Goal: Task Accomplishment & Management: Manage account settings

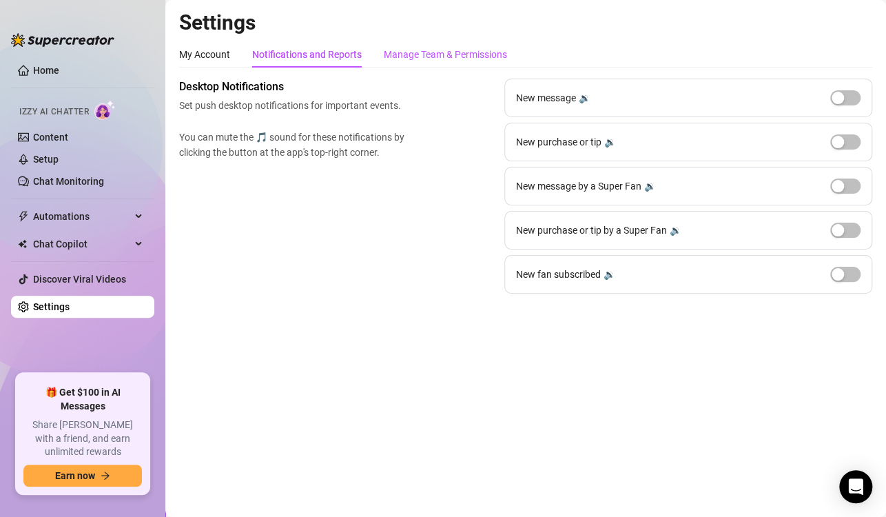
click at [414, 51] on div "Manage Team & Permissions" at bounding box center [445, 54] width 123 height 15
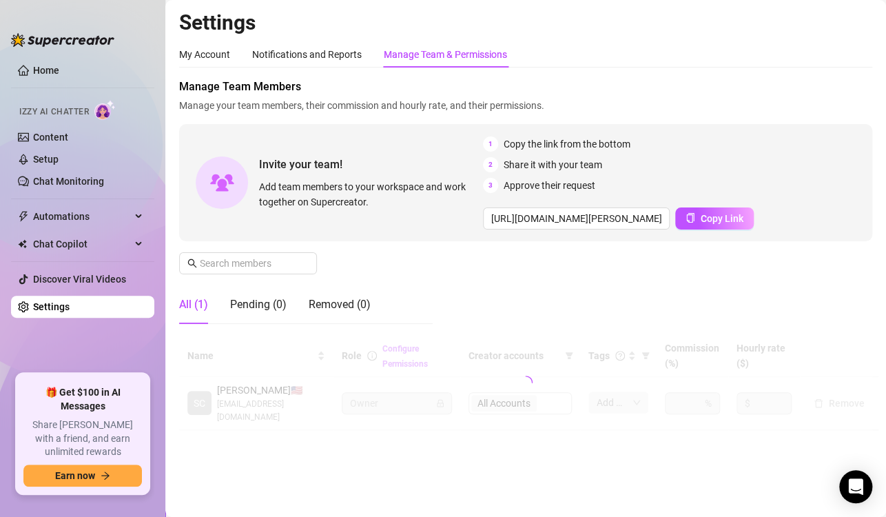
click at [414, 51] on div "Manage Team & Permissions" at bounding box center [445, 54] width 123 height 15
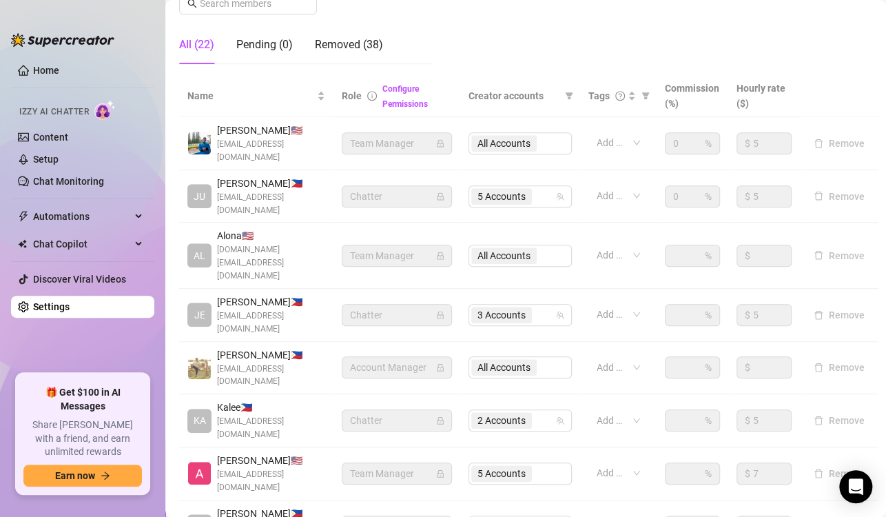
scroll to position [298, 0]
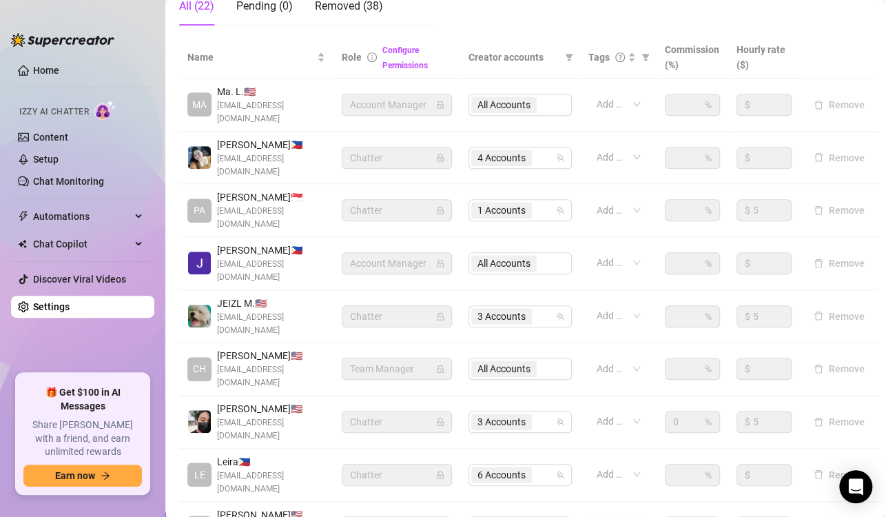
click at [847, 396] on td "Remove" at bounding box center [839, 422] width 79 height 53
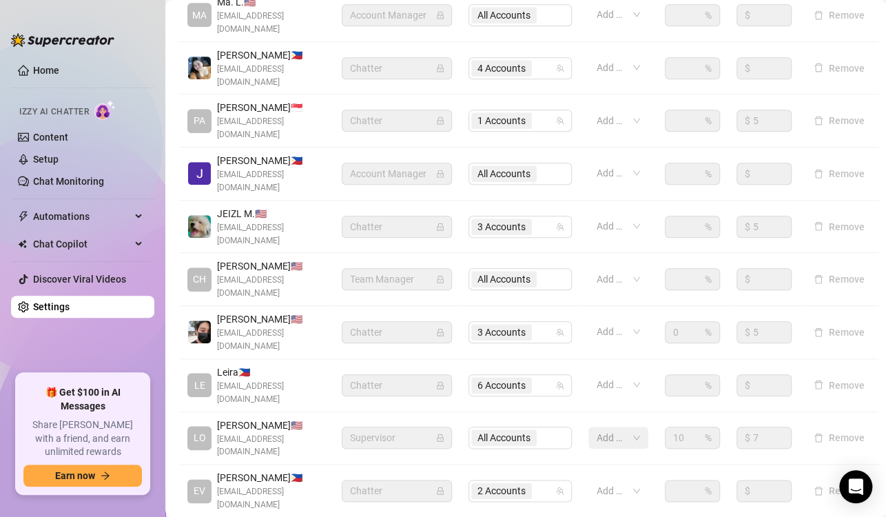
scroll to position [391, 0]
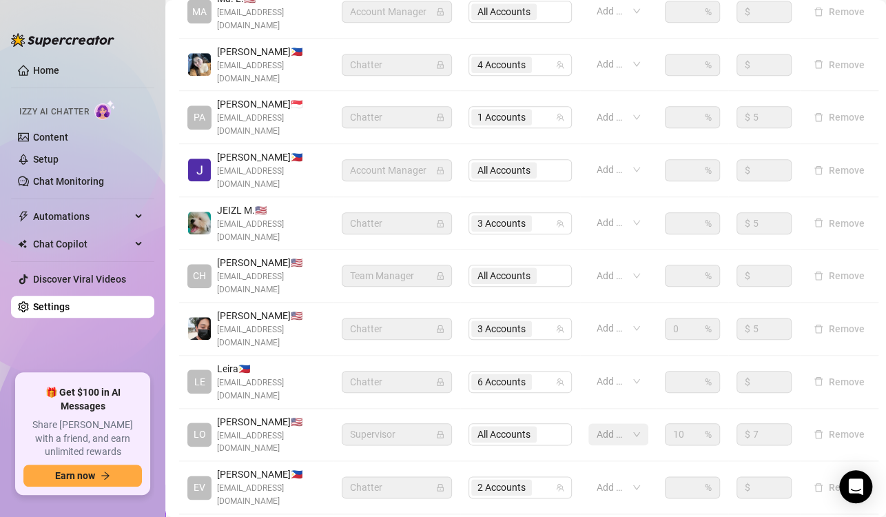
click at [818, 451] on div "Name Role Configure Permissions Creator accounts Tags Commission (%) Hourly rat…" at bounding box center [525, 247] width 693 height 609
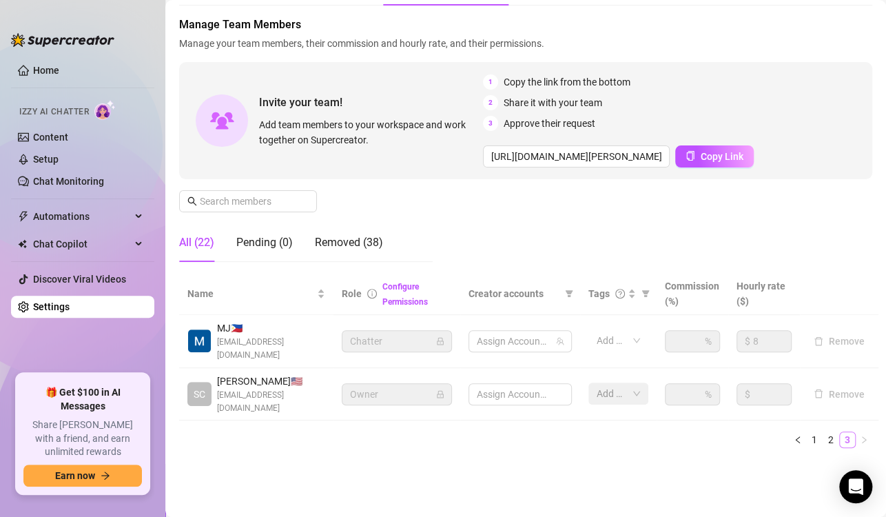
scroll to position [61, 0]
click at [840, 446] on link "3" at bounding box center [847, 441] width 15 height 15
click at [806, 433] on li "1" at bounding box center [814, 441] width 17 height 17
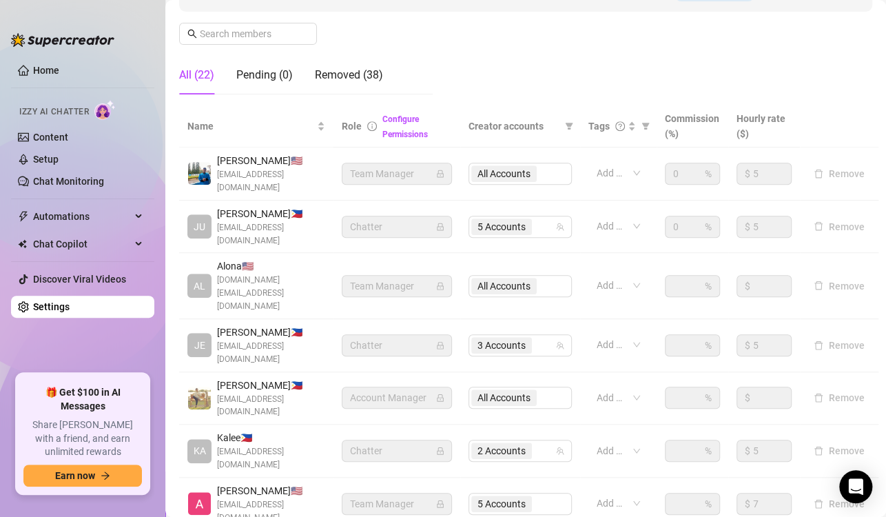
scroll to position [231, 0]
click at [512, 440] on div "2 Accounts" at bounding box center [502, 449] width 63 height 19
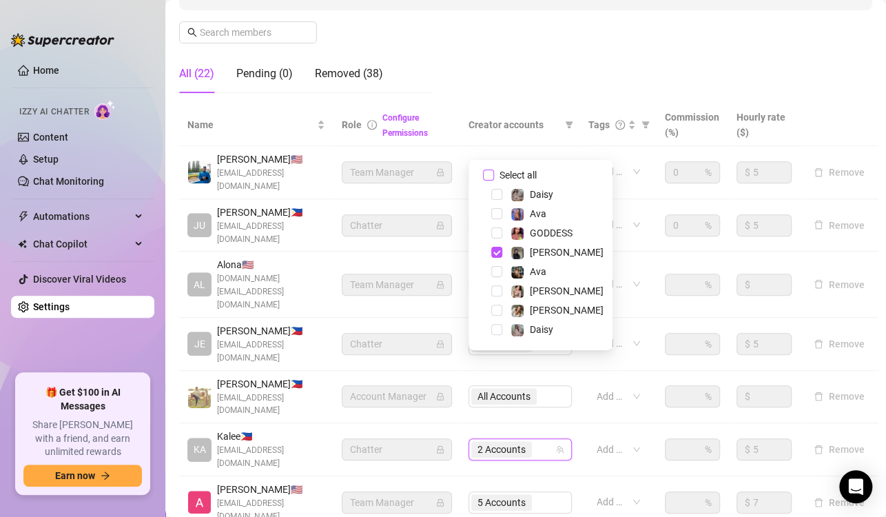
drag, startPoint x: 485, startPoint y: 185, endPoint x: 485, endPoint y: 174, distance: 11.0
click at [485, 174] on div "Select all" at bounding box center [540, 175] width 137 height 17
click at [501, 206] on div "Ava" at bounding box center [540, 213] width 137 height 17
click at [485, 173] on input "Select all" at bounding box center [488, 175] width 11 height 11
click at [492, 177] on input "Select all" at bounding box center [488, 175] width 11 height 11
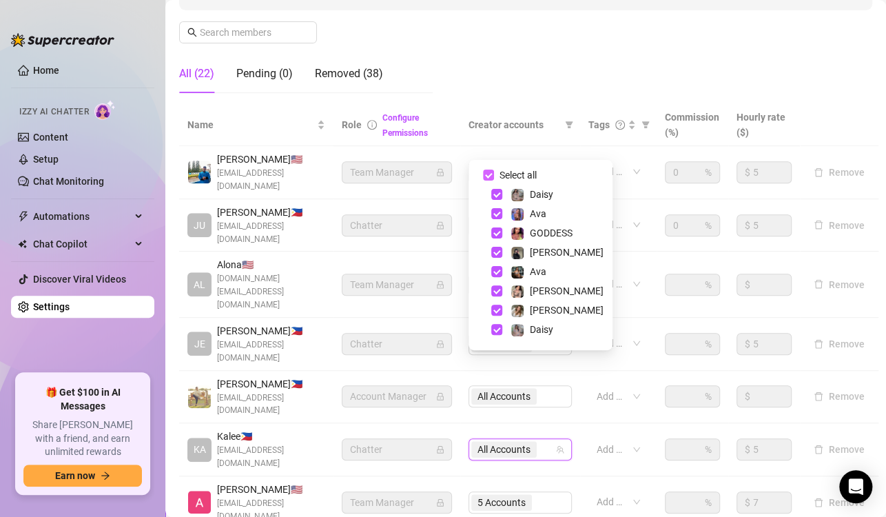
checkbox input "false"
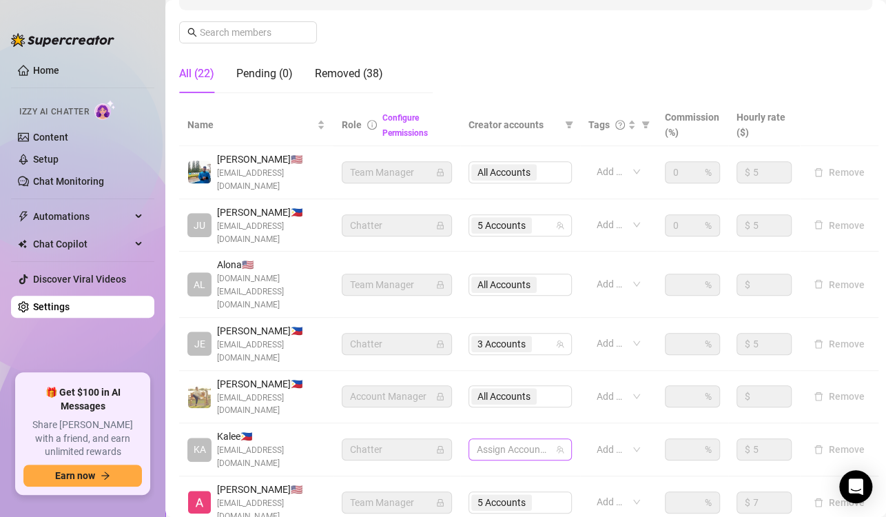
click at [535, 440] on div at bounding box center [512, 449] width 83 height 19
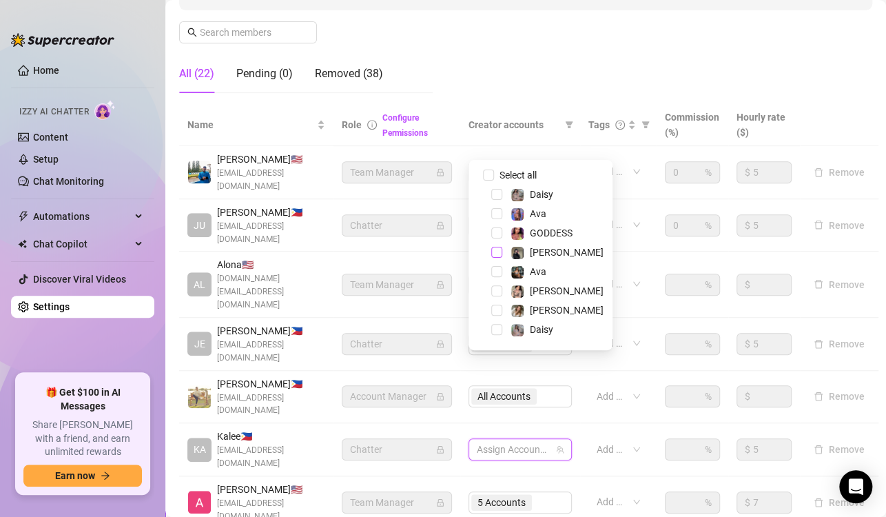
click at [498, 254] on span "Select tree node" at bounding box center [496, 252] width 11 height 11
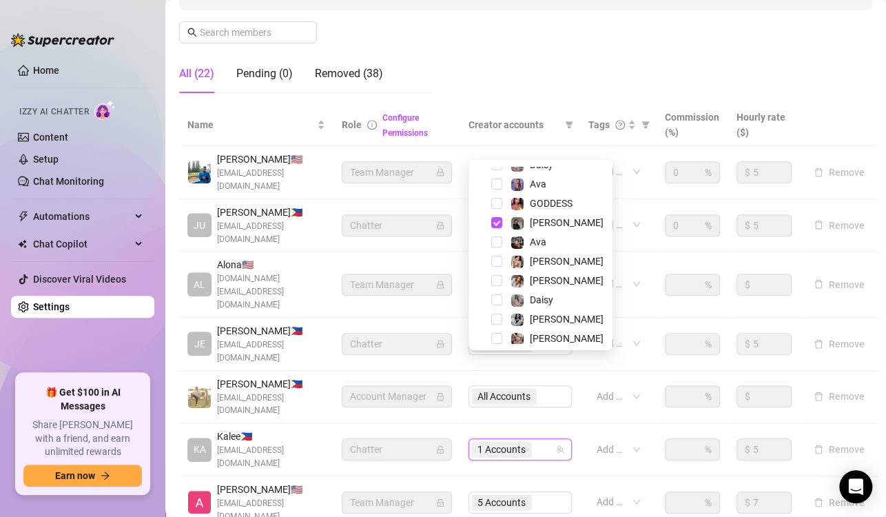
scroll to position [36, 0]
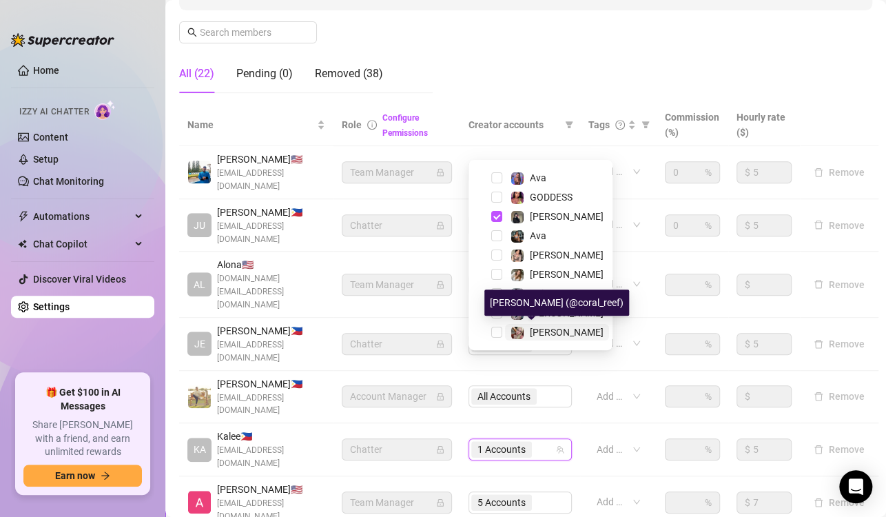
click at [546, 328] on span "[PERSON_NAME]" at bounding box center [567, 332] width 74 height 11
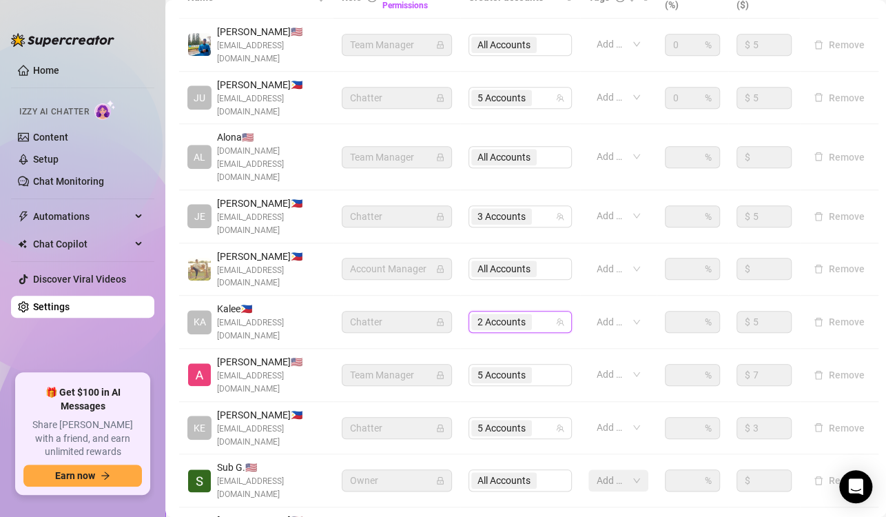
scroll to position [357, 0]
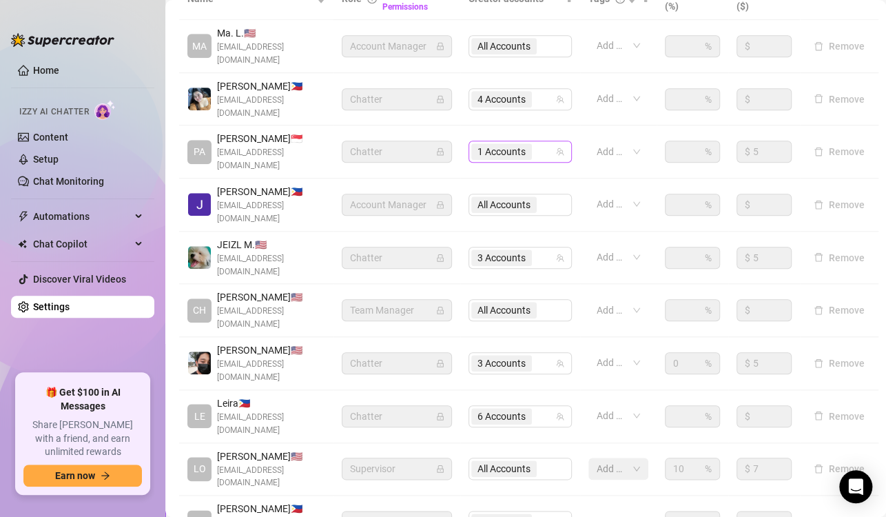
click at [514, 144] on span "1 Accounts" at bounding box center [502, 151] width 48 height 15
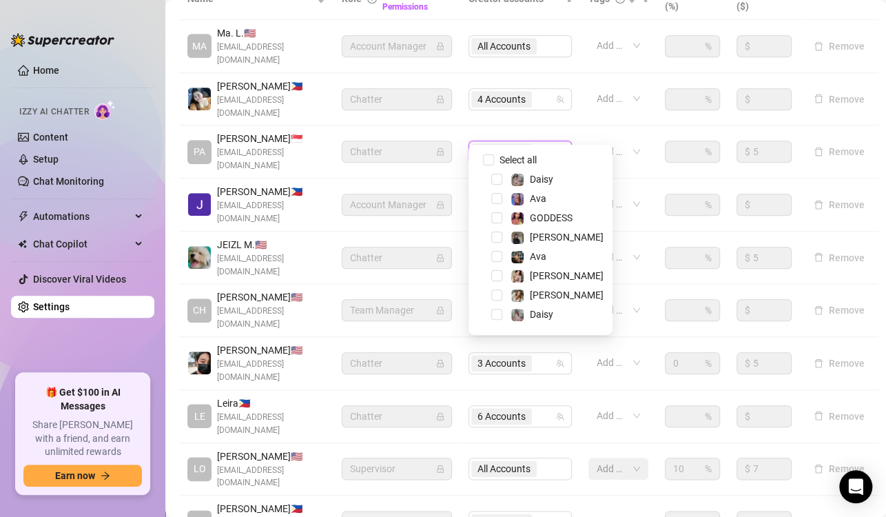
scroll to position [36, 0]
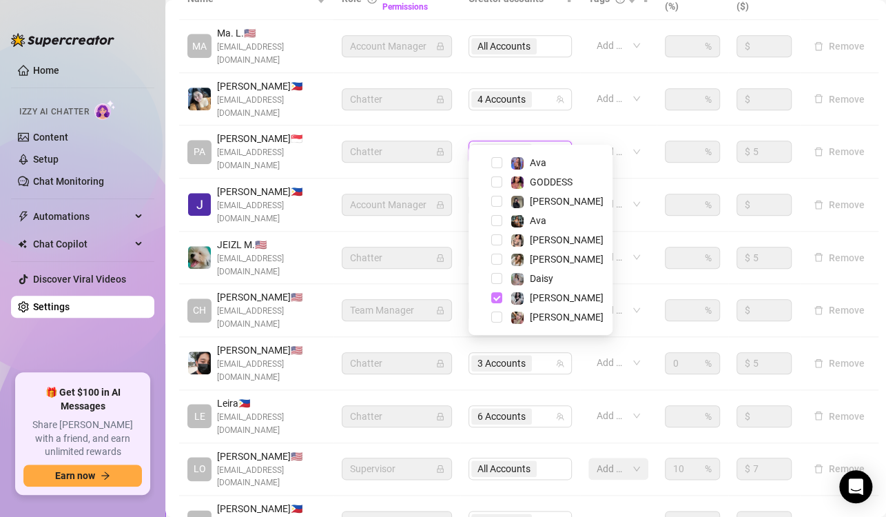
click at [498, 294] on span "Select tree node" at bounding box center [496, 297] width 11 height 11
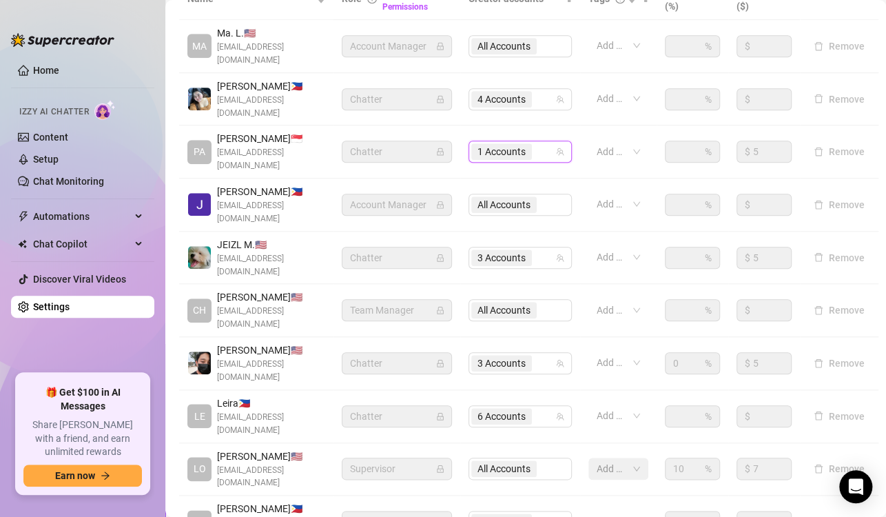
click at [645, 337] on td "Add or enter new" at bounding box center [618, 363] width 77 height 53
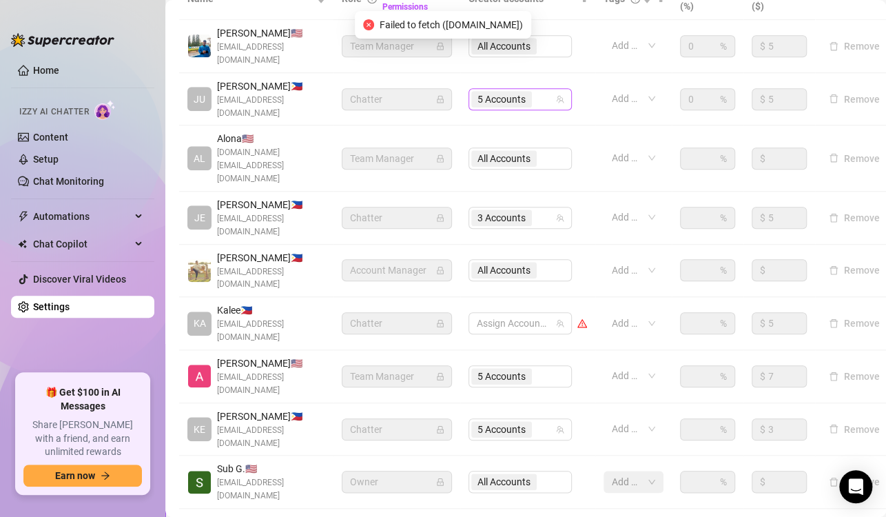
click at [527, 91] on span "5 Accounts" at bounding box center [501, 99] width 61 height 17
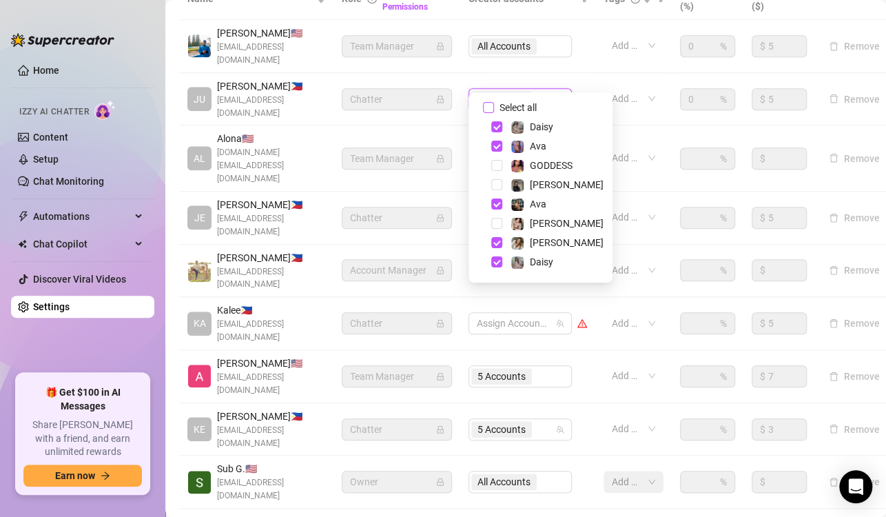
click at [484, 104] on input "Select all" at bounding box center [488, 107] width 11 height 11
checkbox input "false"
click at [496, 127] on span "Select tree node" at bounding box center [496, 126] width 11 height 11
click at [498, 144] on span "Select tree node" at bounding box center [496, 146] width 11 height 11
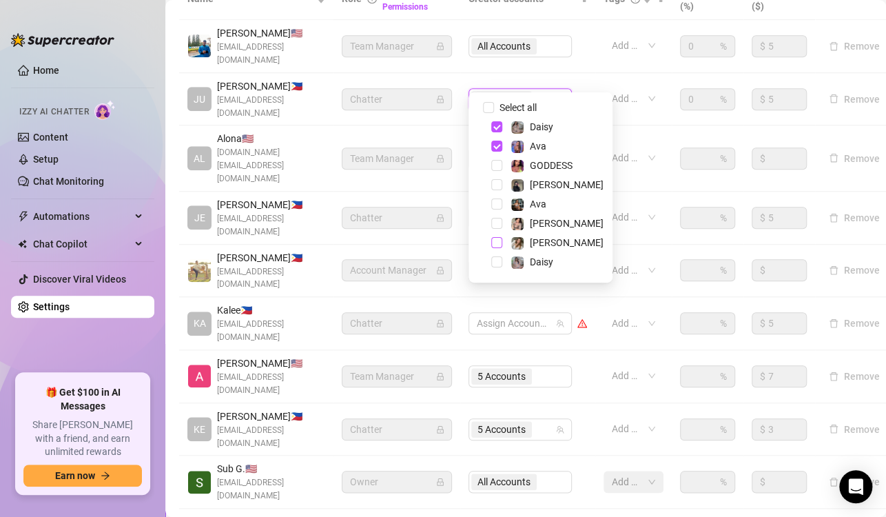
click at [501, 245] on span "Select tree node" at bounding box center [496, 242] width 11 height 11
click at [501, 267] on div "Daisy" at bounding box center [540, 262] width 137 height 17
click at [498, 263] on span "Select tree node" at bounding box center [496, 261] width 11 height 11
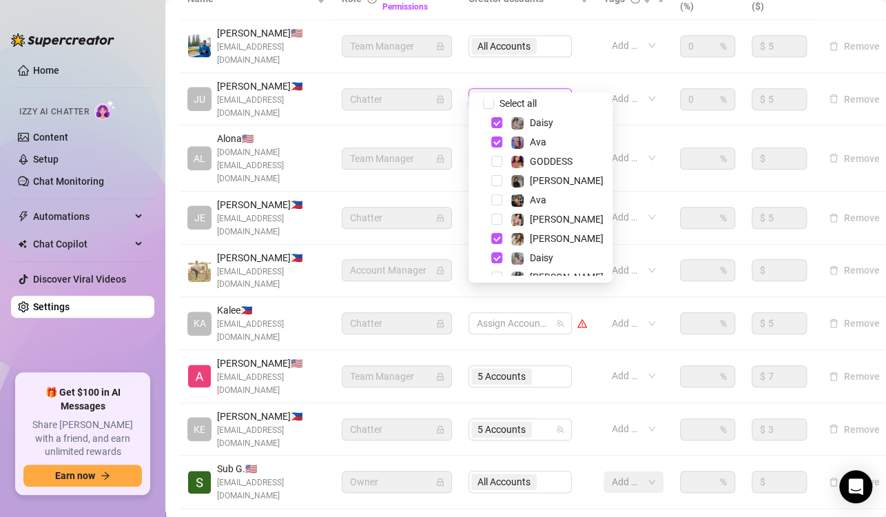
scroll to position [0, 0]
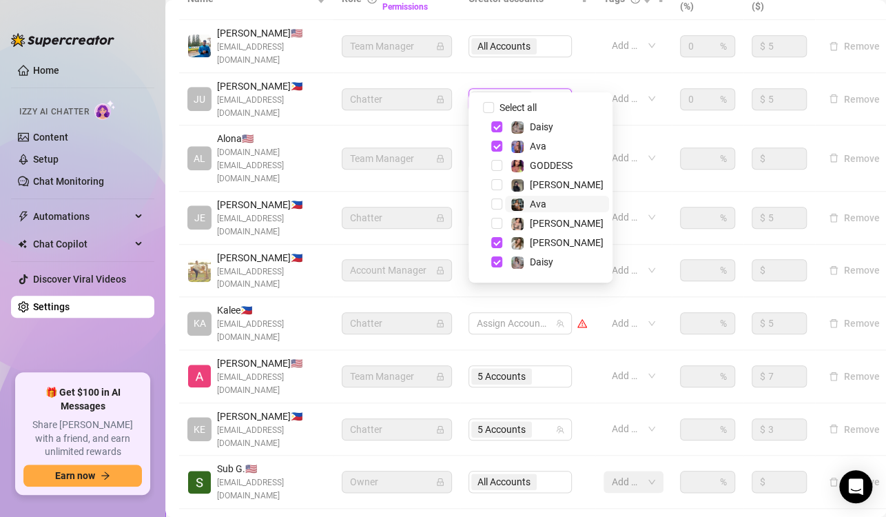
click at [556, 200] on span "Ava" at bounding box center [557, 204] width 104 height 17
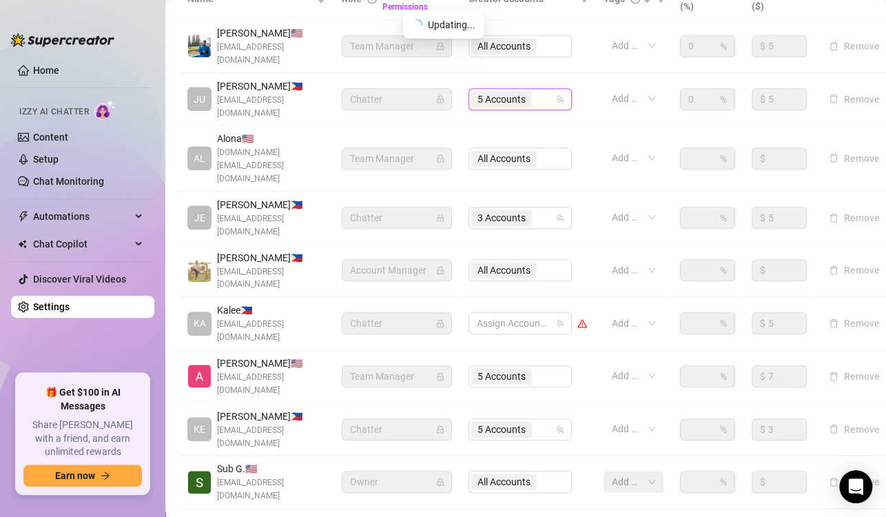
click at [722, 466] on div "Name Role Configure Permissions Creator accounts Tags Commission (%) Hourly rat…" at bounding box center [525, 289] width 693 height 622
click at [535, 91] on input "search" at bounding box center [536, 99] width 3 height 17
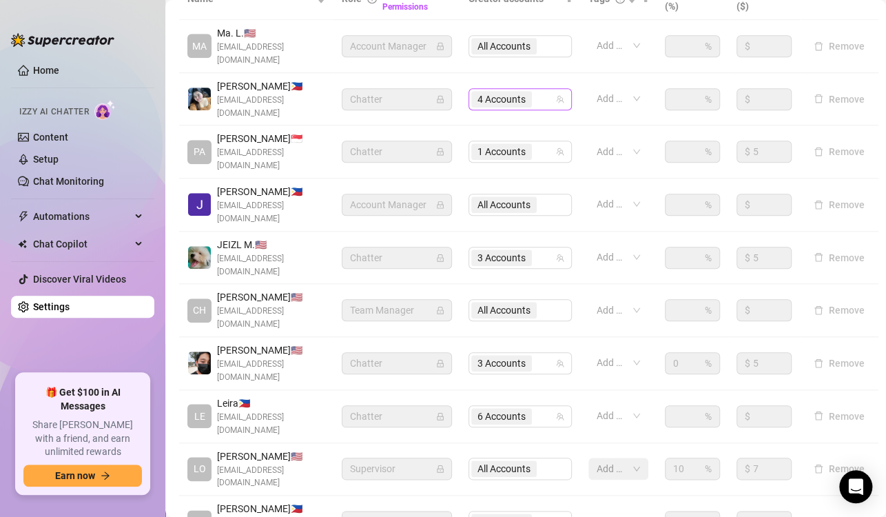
click at [485, 95] on span "4 Accounts" at bounding box center [502, 99] width 48 height 15
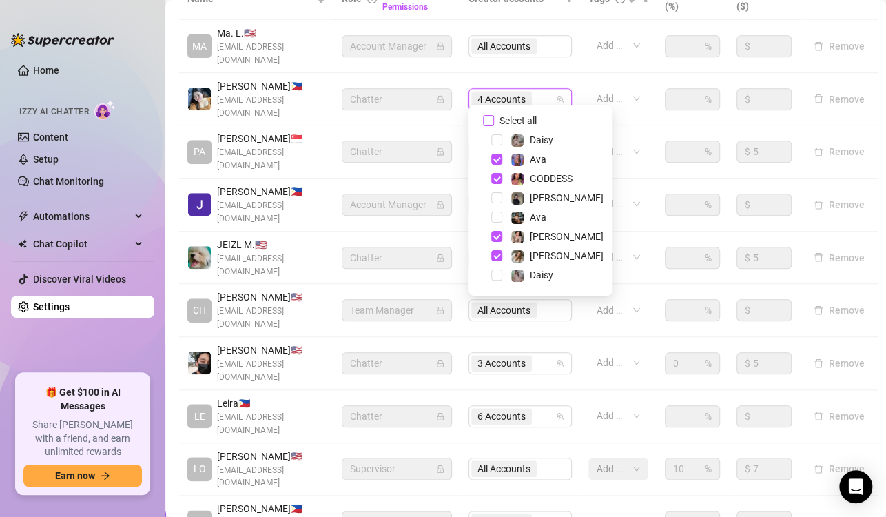
click at [493, 116] on input "Select all" at bounding box center [488, 120] width 11 height 11
checkbox input "false"
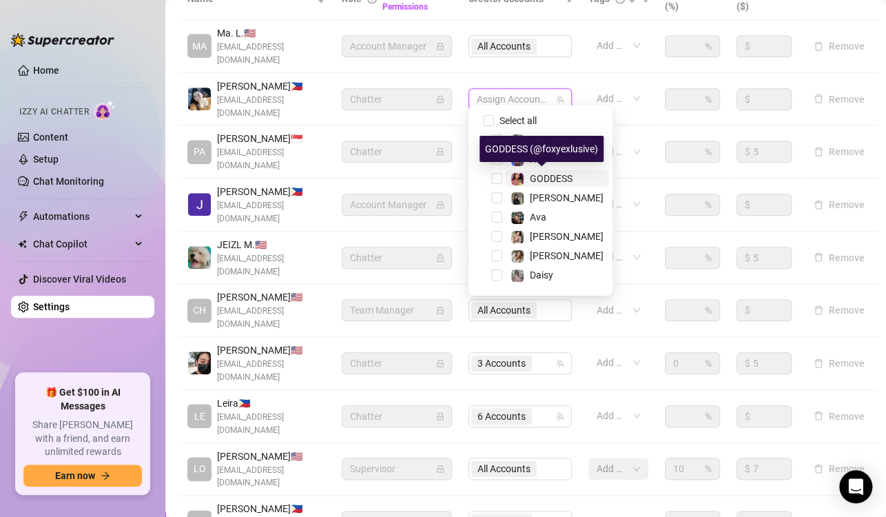
click at [552, 185] on div "GODDESS" at bounding box center [551, 178] width 43 height 17
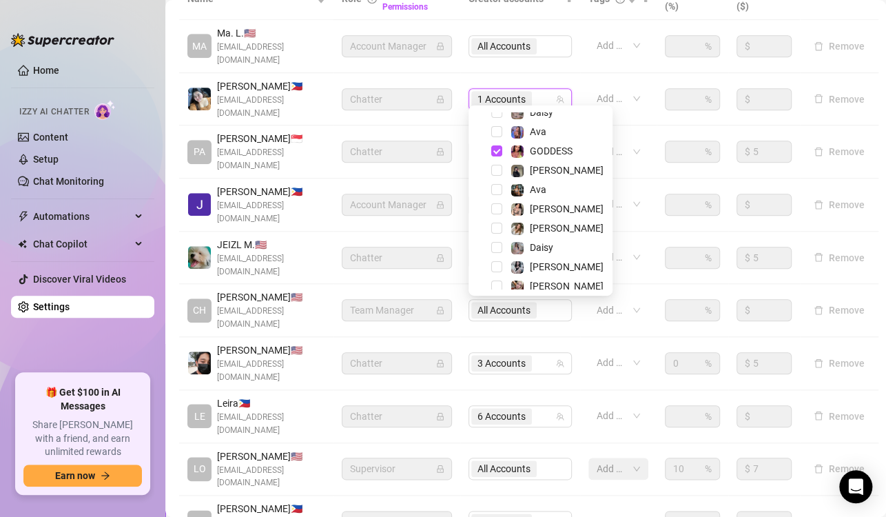
scroll to position [36, 0]
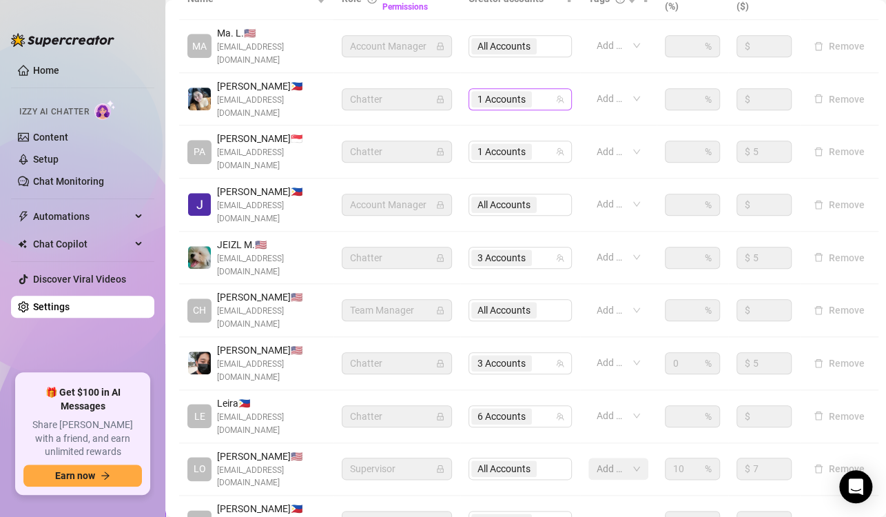
click at [531, 90] on div "1 Accounts" at bounding box center [502, 99] width 63 height 19
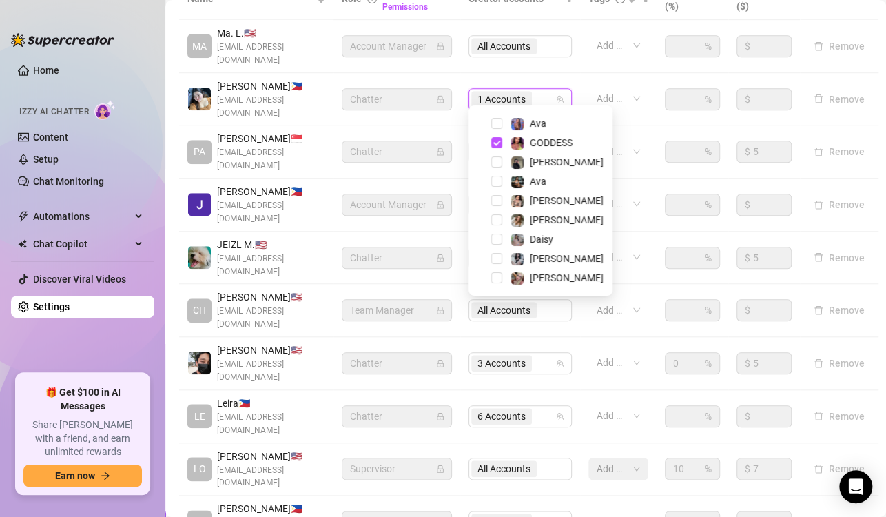
scroll to position [19, 0]
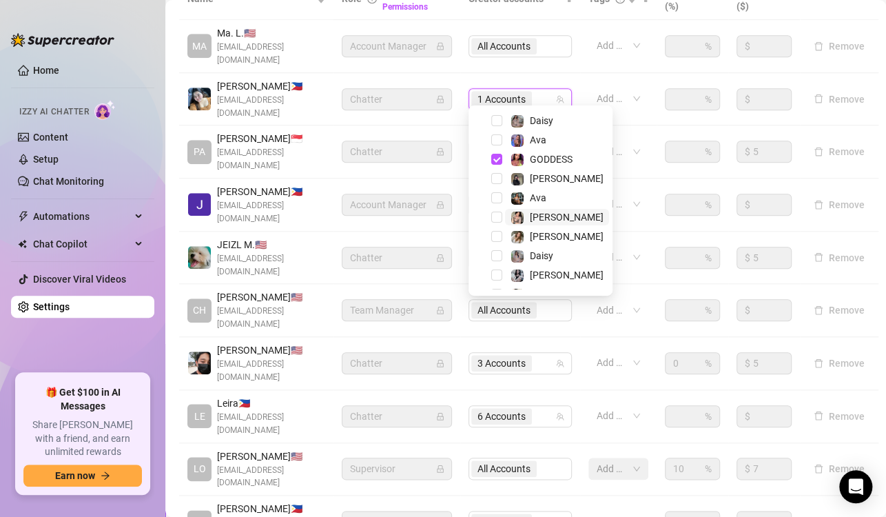
click at [559, 222] on span "[PERSON_NAME]" at bounding box center [557, 217] width 104 height 17
click at [635, 505] on div "Settings My Account Notifications and Reports Manage Team & Permissions Profile…" at bounding box center [525, 128] width 693 height 951
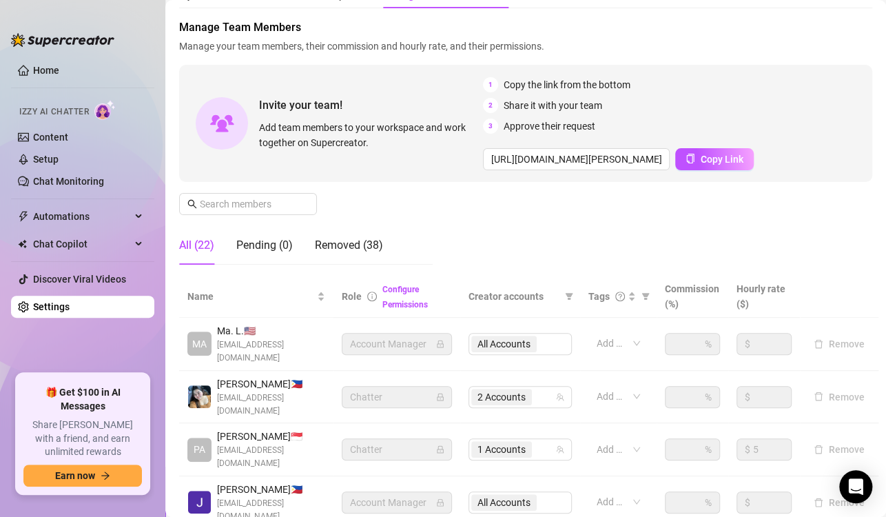
scroll to position [57, 0]
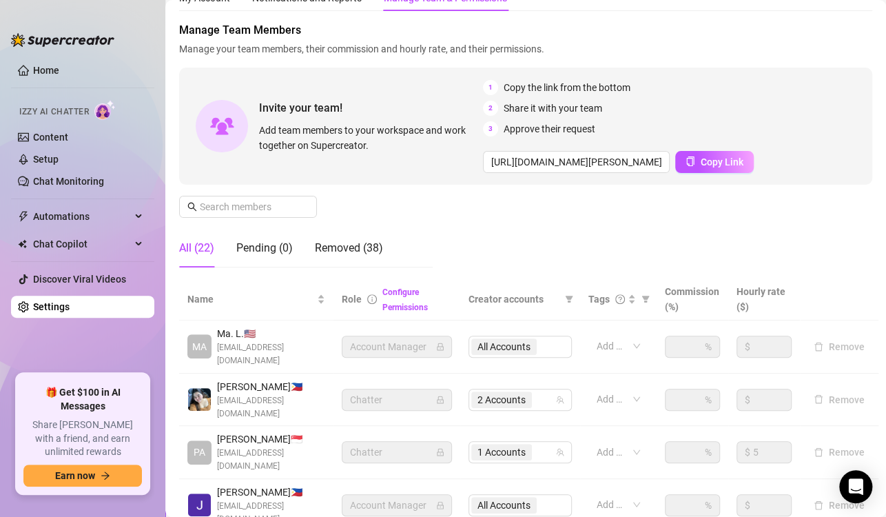
click at [23, 43] on img at bounding box center [62, 40] width 103 height 14
click at [43, 65] on link "Home" at bounding box center [46, 70] width 26 height 11
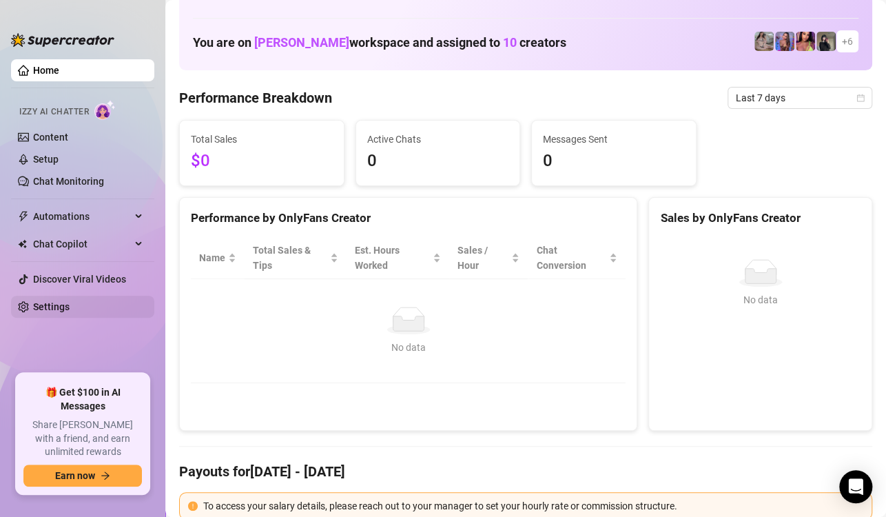
click at [45, 302] on link "Settings" at bounding box center [51, 306] width 37 height 11
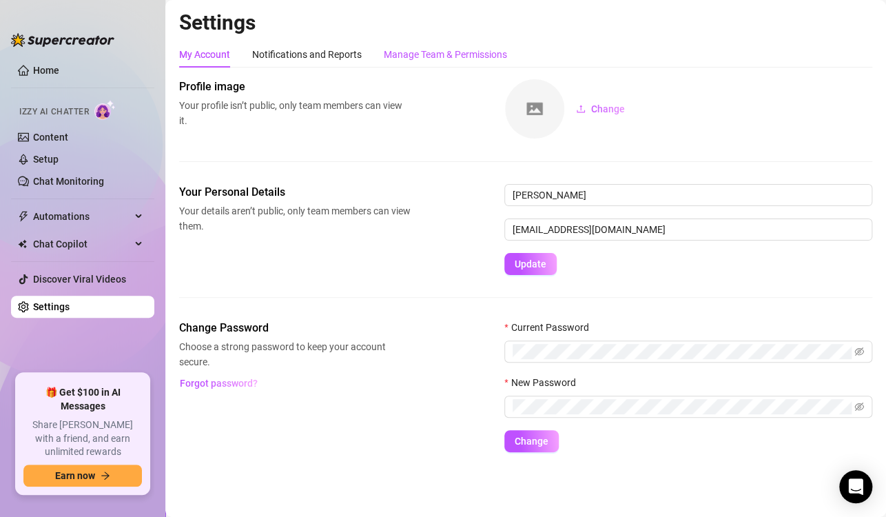
click at [398, 58] on div "Manage Team & Permissions" at bounding box center [445, 54] width 123 height 15
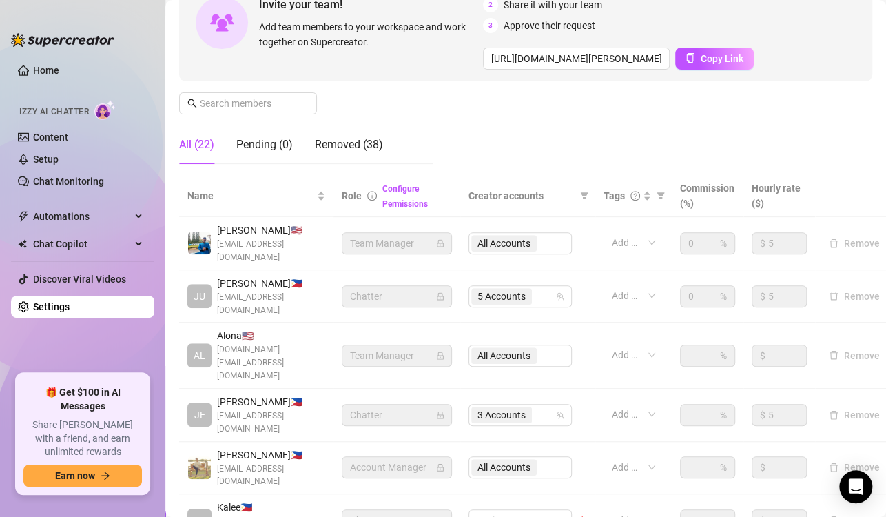
scroll to position [161, 0]
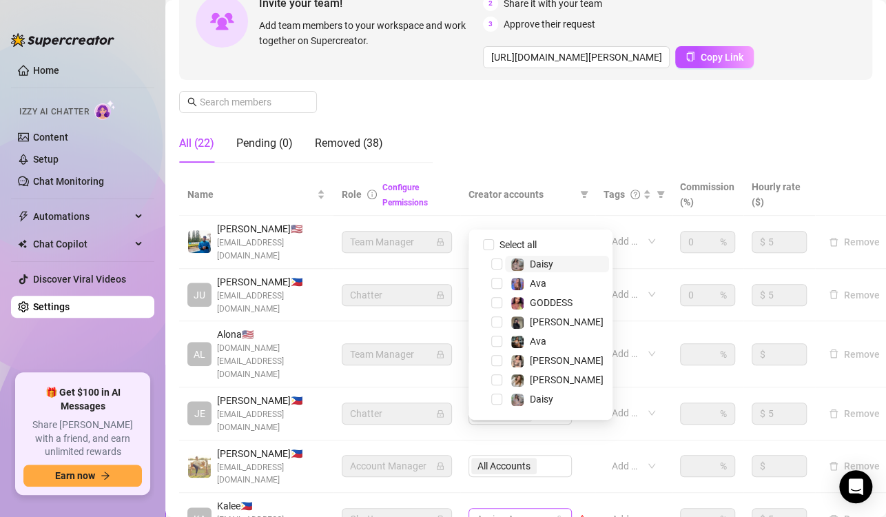
click at [516, 509] on div at bounding box center [512, 518] width 83 height 19
click at [500, 318] on span "Select tree node" at bounding box center [496, 321] width 11 height 11
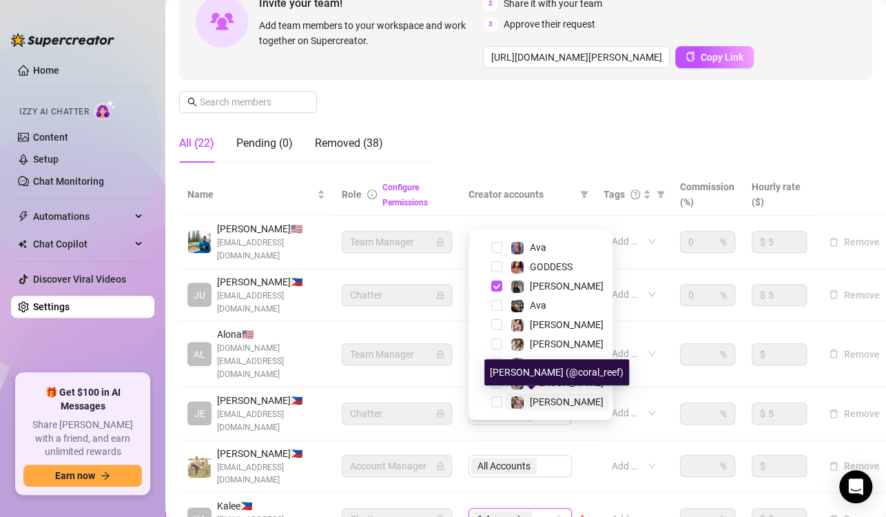
click at [530, 404] on span "[PERSON_NAME]" at bounding box center [567, 401] width 74 height 11
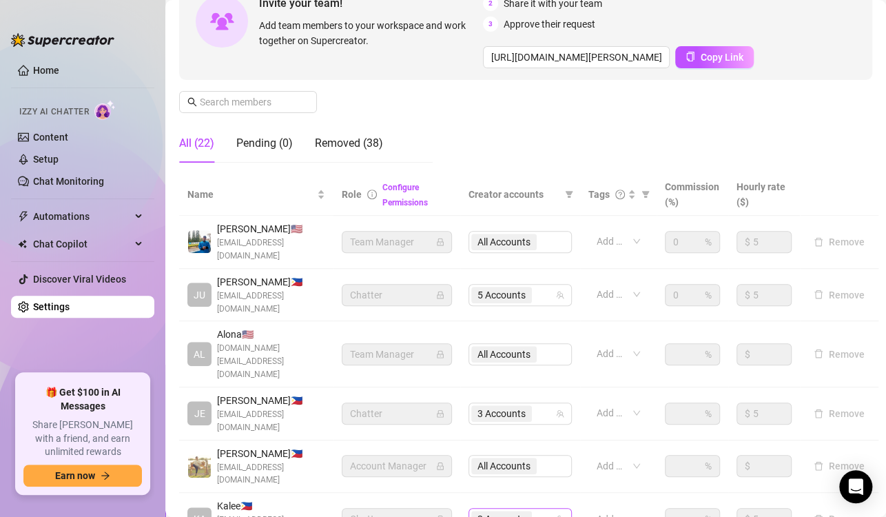
scroll to position [19, 0]
click at [548, 509] on div "2 Accounts" at bounding box center [512, 518] width 83 height 19
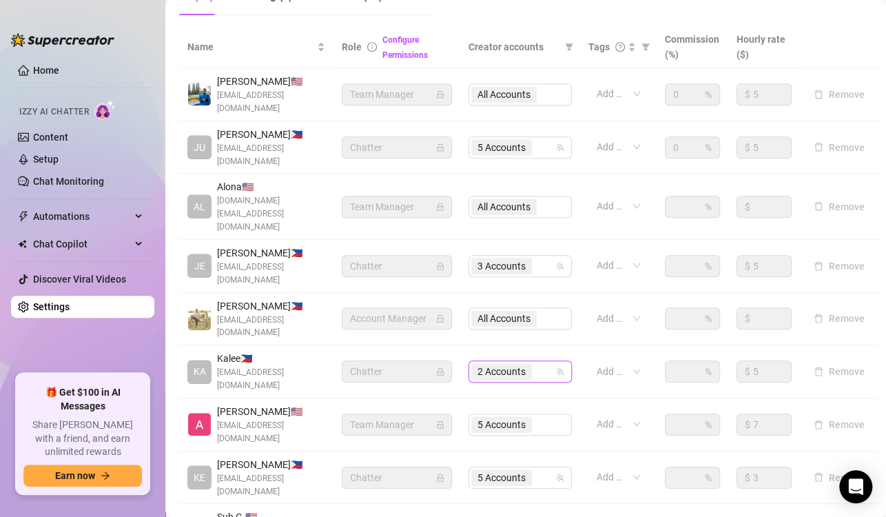
scroll to position [366, 0]
